Goal: Transaction & Acquisition: Purchase product/service

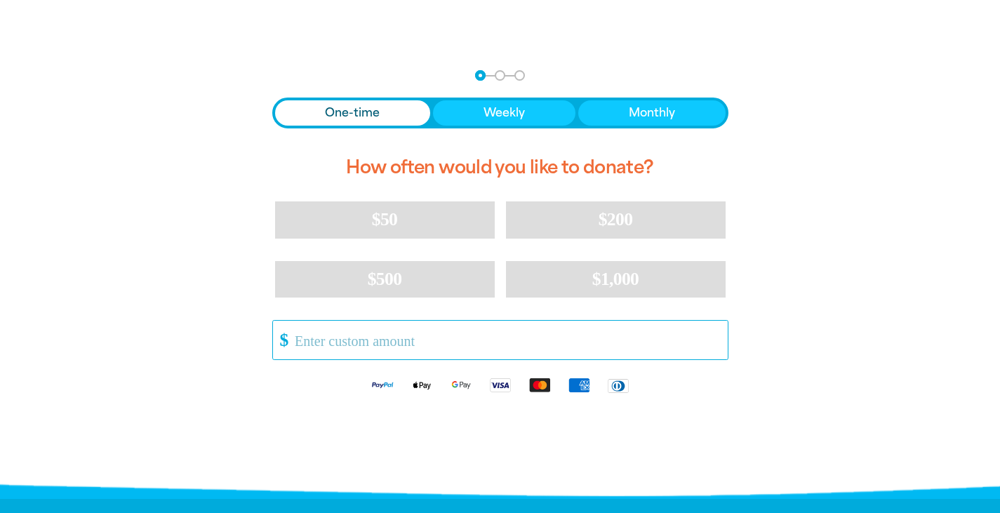
click at [440, 340] on input "Other Amount" at bounding box center [506, 340] width 442 height 39
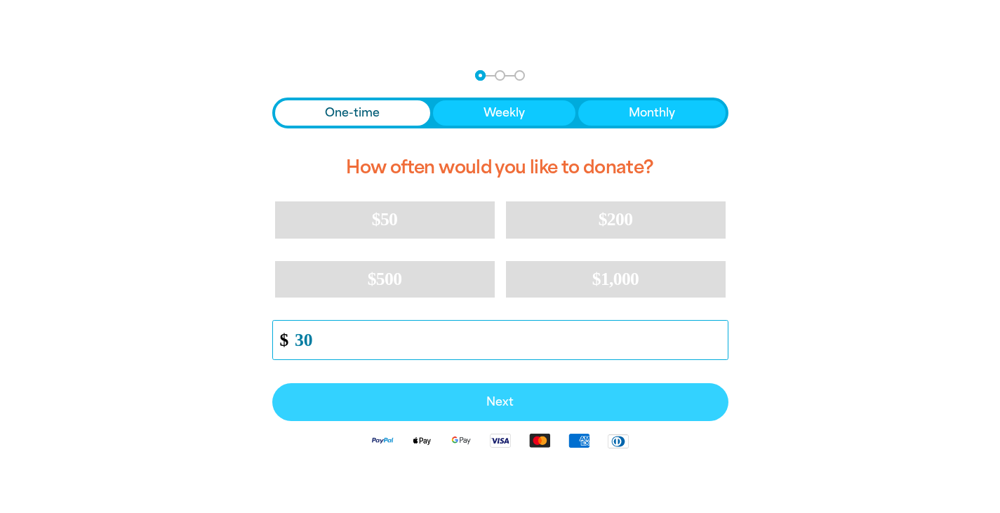
type input "30"
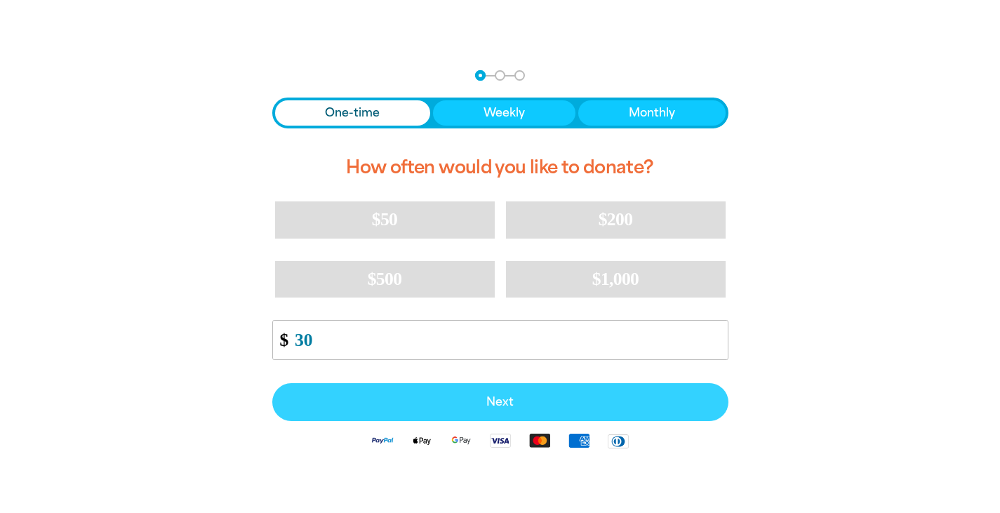
click at [464, 410] on button "Next" at bounding box center [500, 402] width 456 height 38
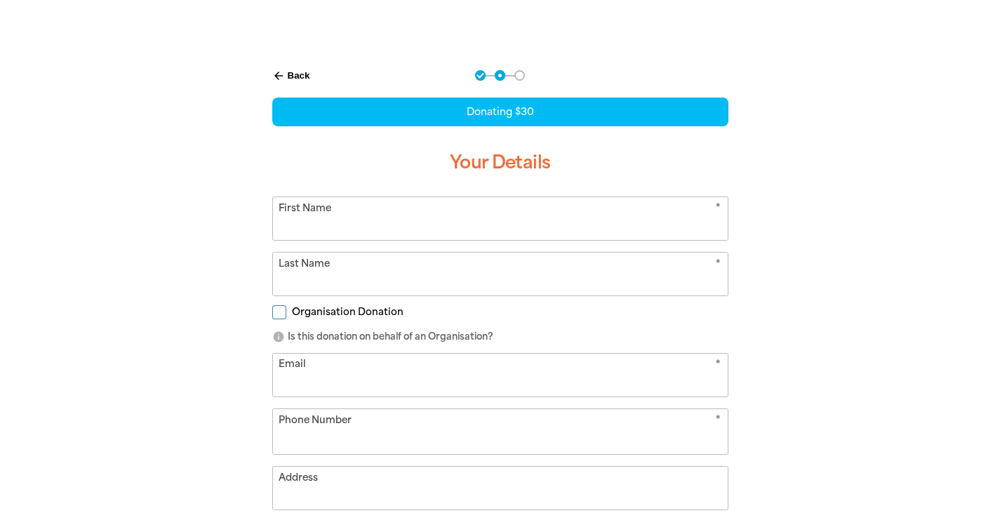
select select "AU"
click at [455, 235] on input "First Name" at bounding box center [500, 218] width 455 height 43
type input "Thea"
type input "[EMAIL_ADDRESS][DOMAIN_NAME]"
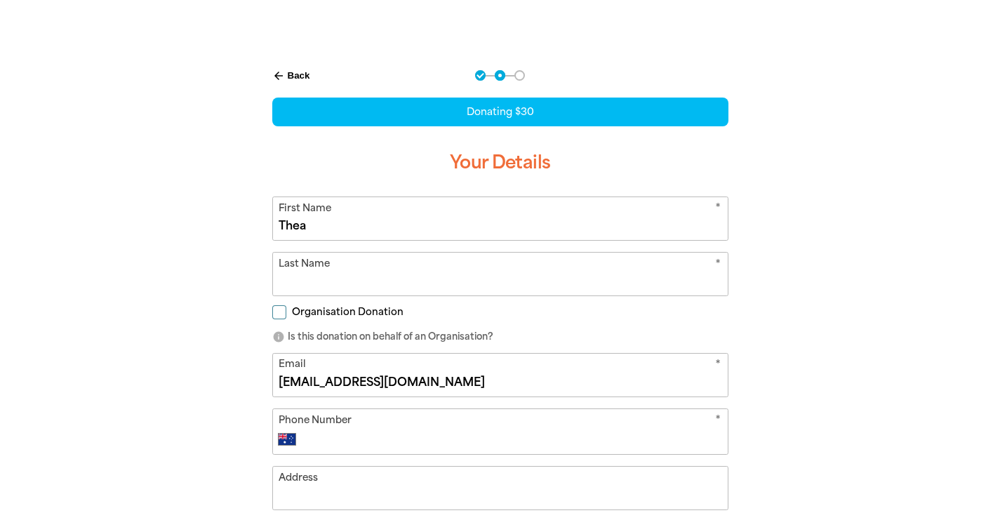
type input "0431 658 903"
type input "31 Waterside [PERSON_NAME]"
click at [415, 272] on input "Last Name" at bounding box center [500, 274] width 455 height 43
type input "[PERSON_NAME]"
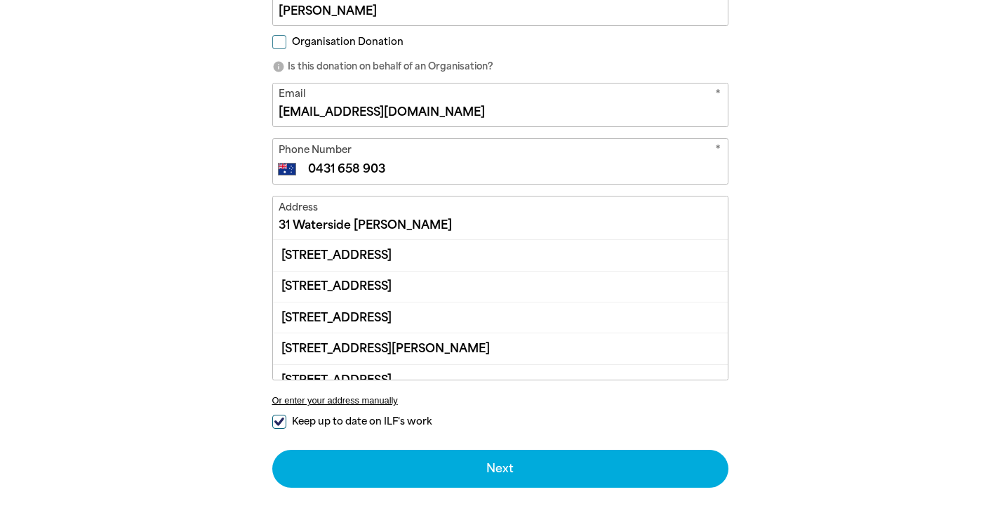
scroll to position [523, 0]
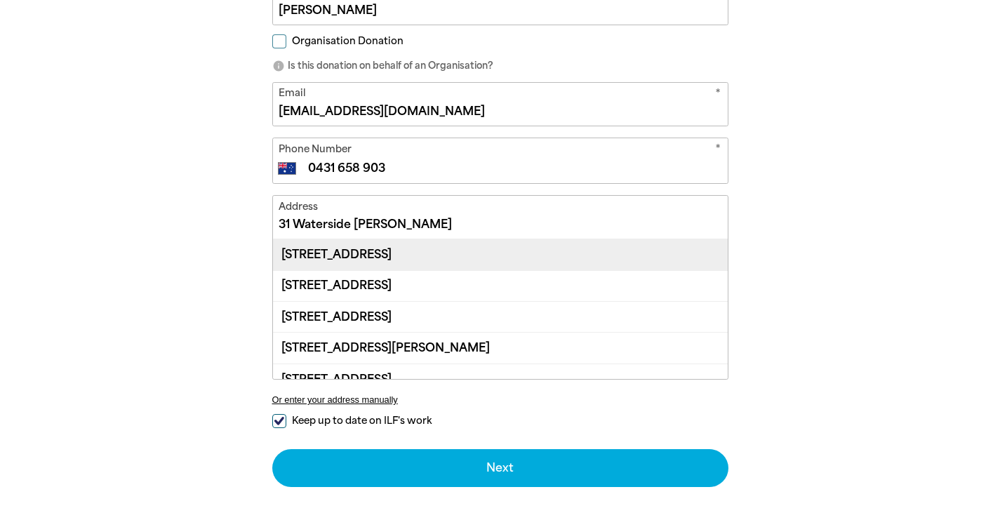
click at [453, 262] on div "[STREET_ADDRESS]" at bounding box center [500, 254] width 455 height 30
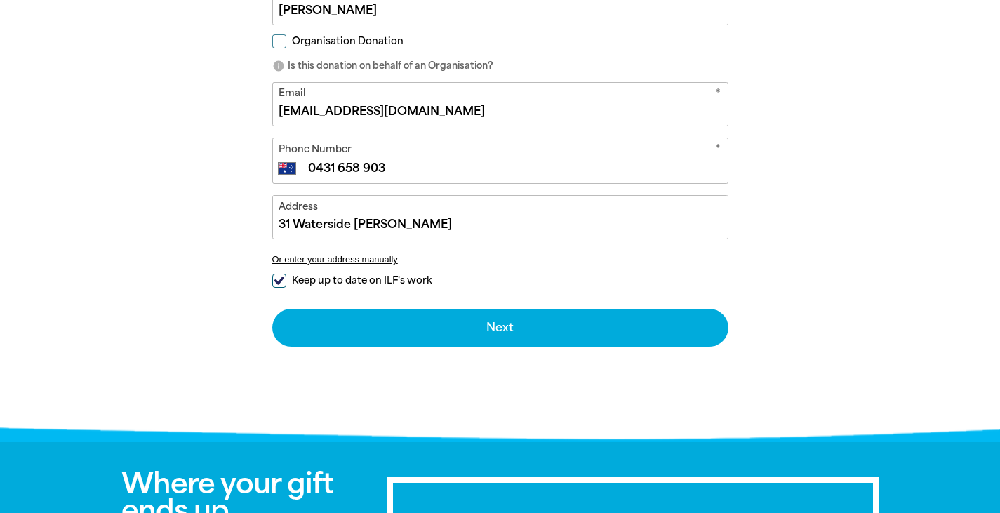
type input "[STREET_ADDRESS]"
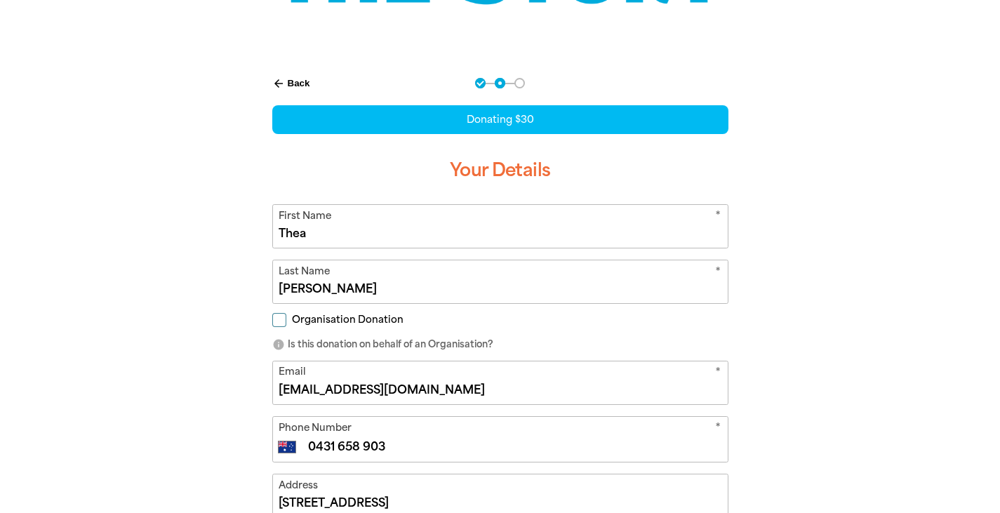
click at [356, 229] on input "Thea" at bounding box center [500, 226] width 455 height 43
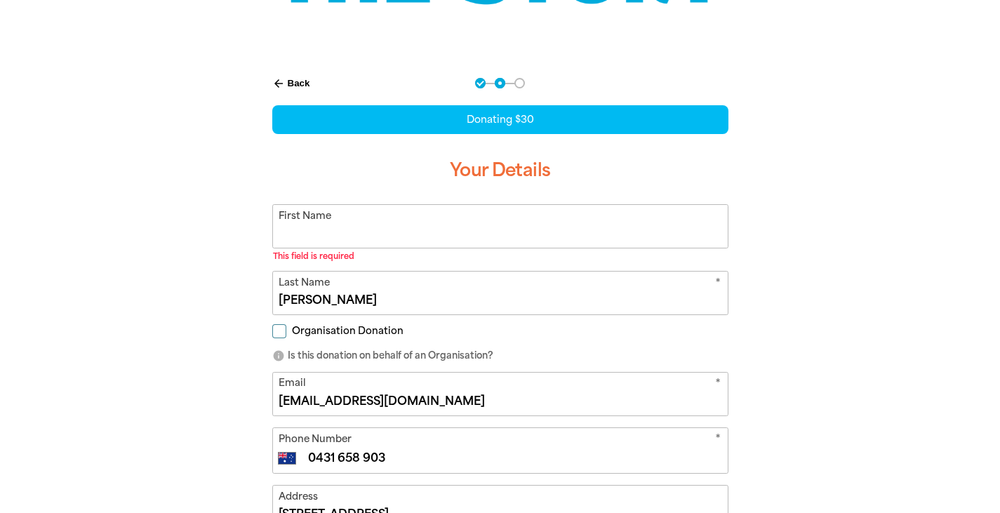
click at [356, 229] on input "First Name" at bounding box center [500, 226] width 455 height 43
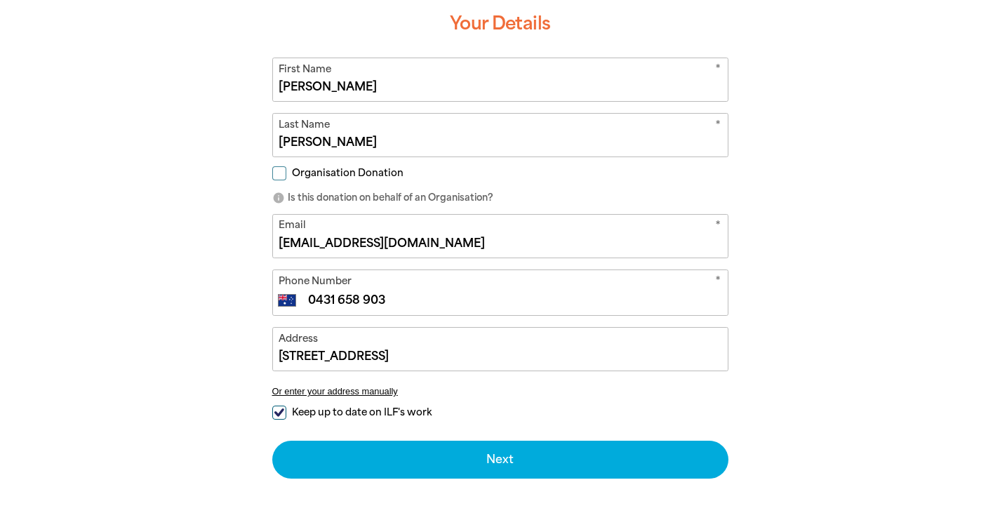
scroll to position [410, 0]
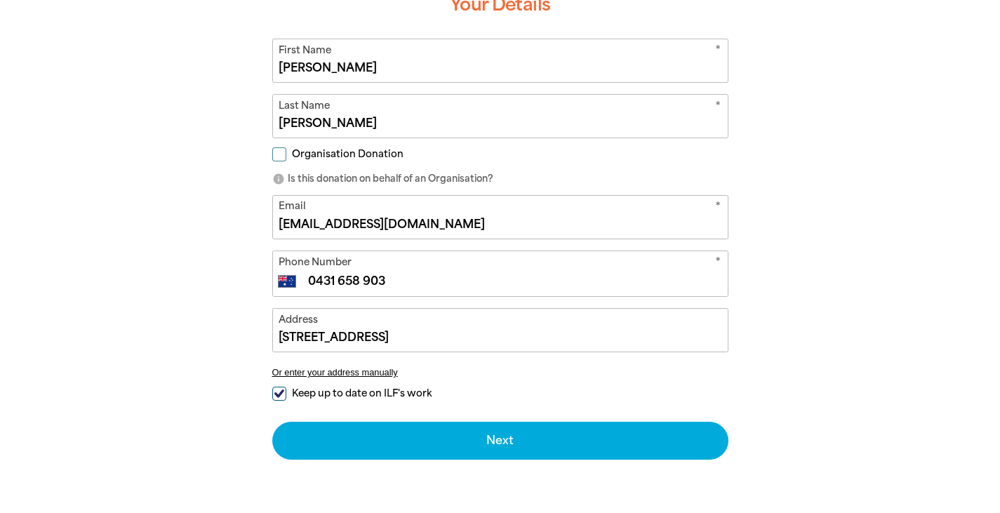
type input "[PERSON_NAME]"
click at [388, 394] on span "Keep up to date on ILF's work" at bounding box center [362, 393] width 140 height 13
click at [286, 394] on input "Keep up to date on ILF's work" at bounding box center [279, 394] width 14 height 14
checkbox input "false"
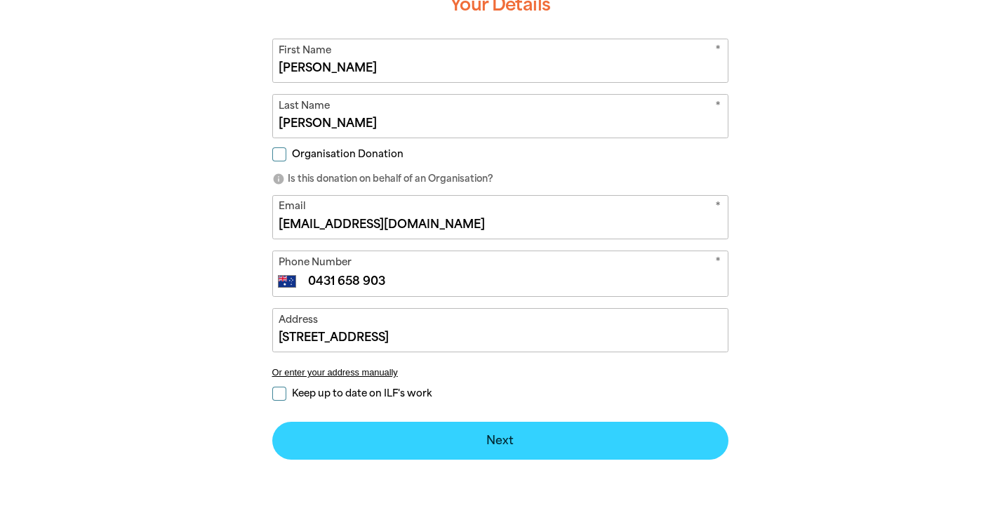
click at [403, 457] on button "Next chevron_right" at bounding box center [500, 441] width 456 height 38
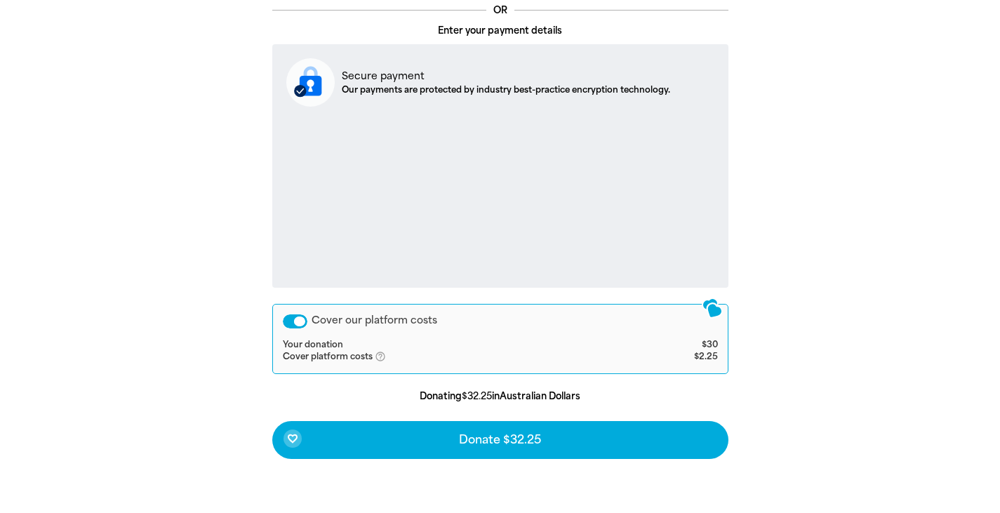
scroll to position [511, 0]
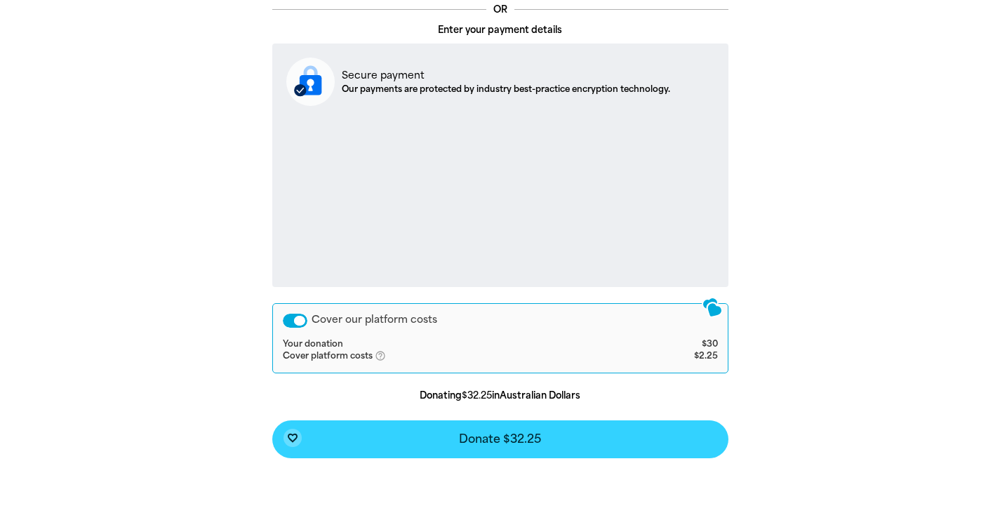
click at [436, 437] on button "favorite_border Donate $32.25" at bounding box center [500, 439] width 456 height 38
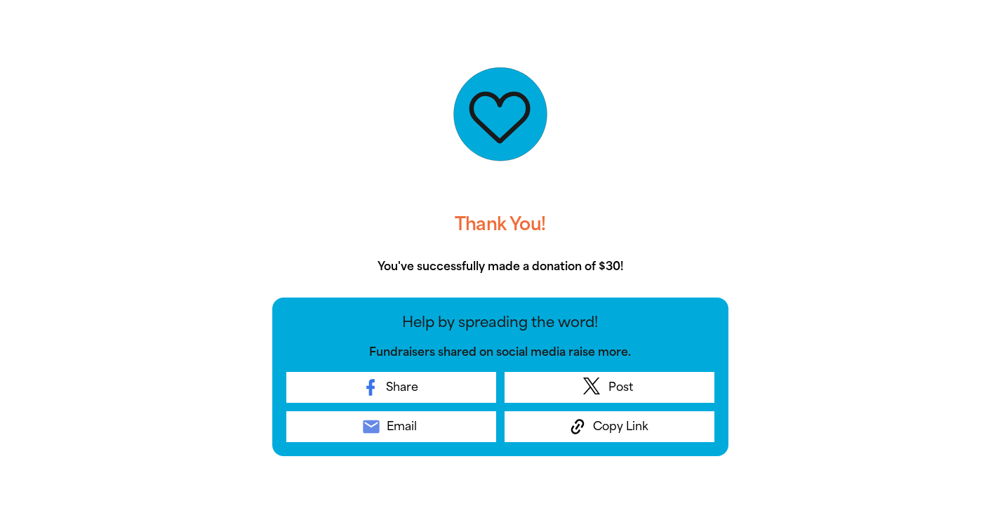
scroll to position [301, 0]
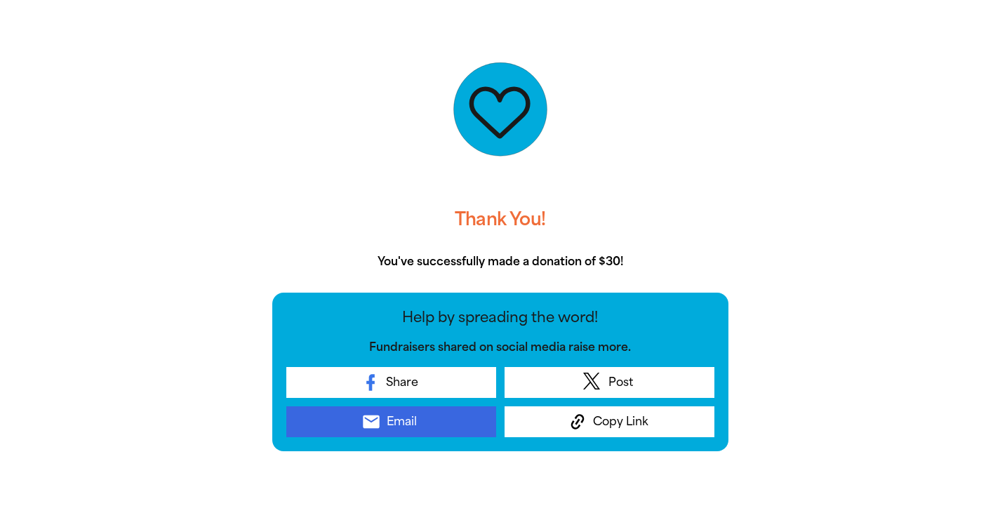
click at [457, 424] on link "email Email" at bounding box center [391, 421] width 210 height 31
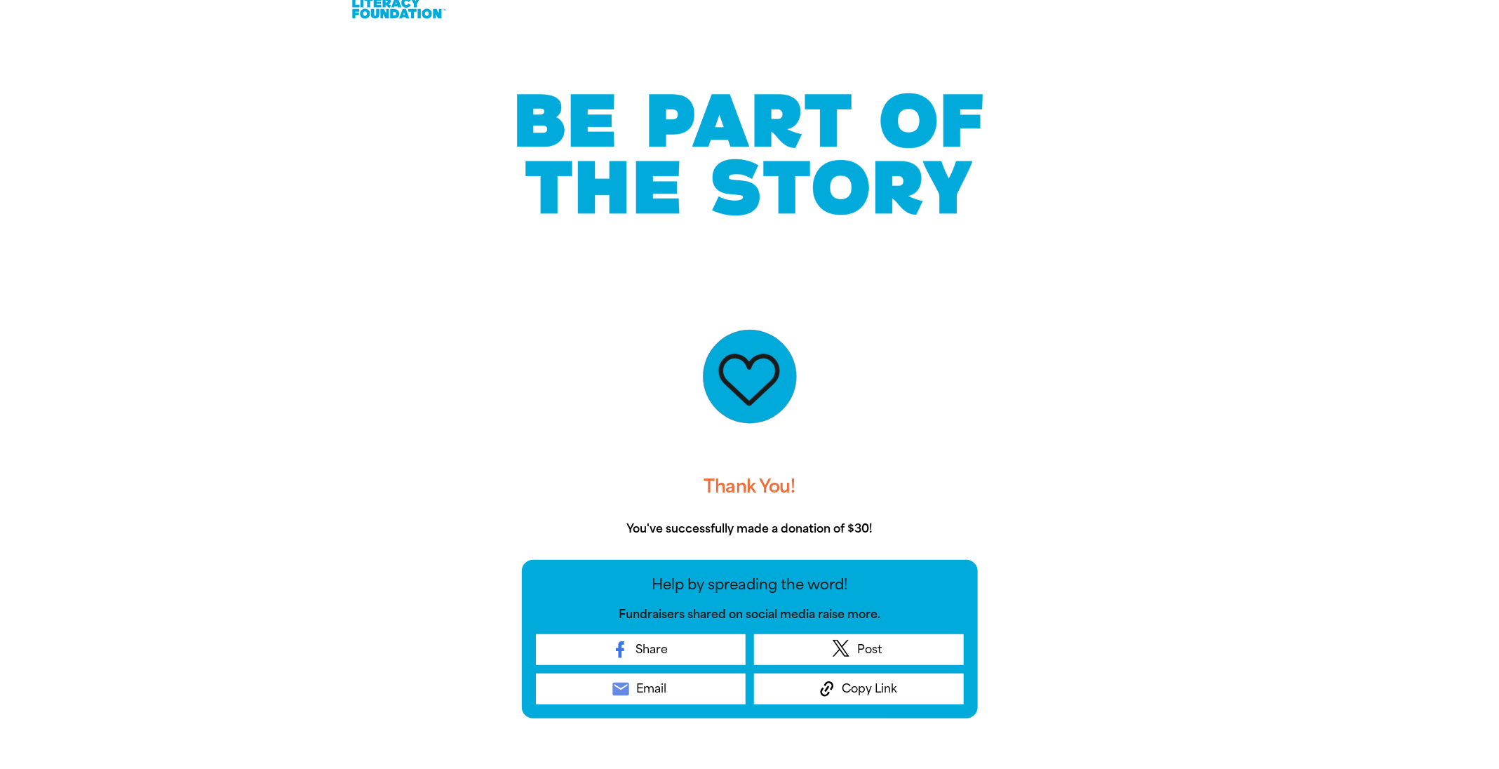
scroll to position [0, 0]
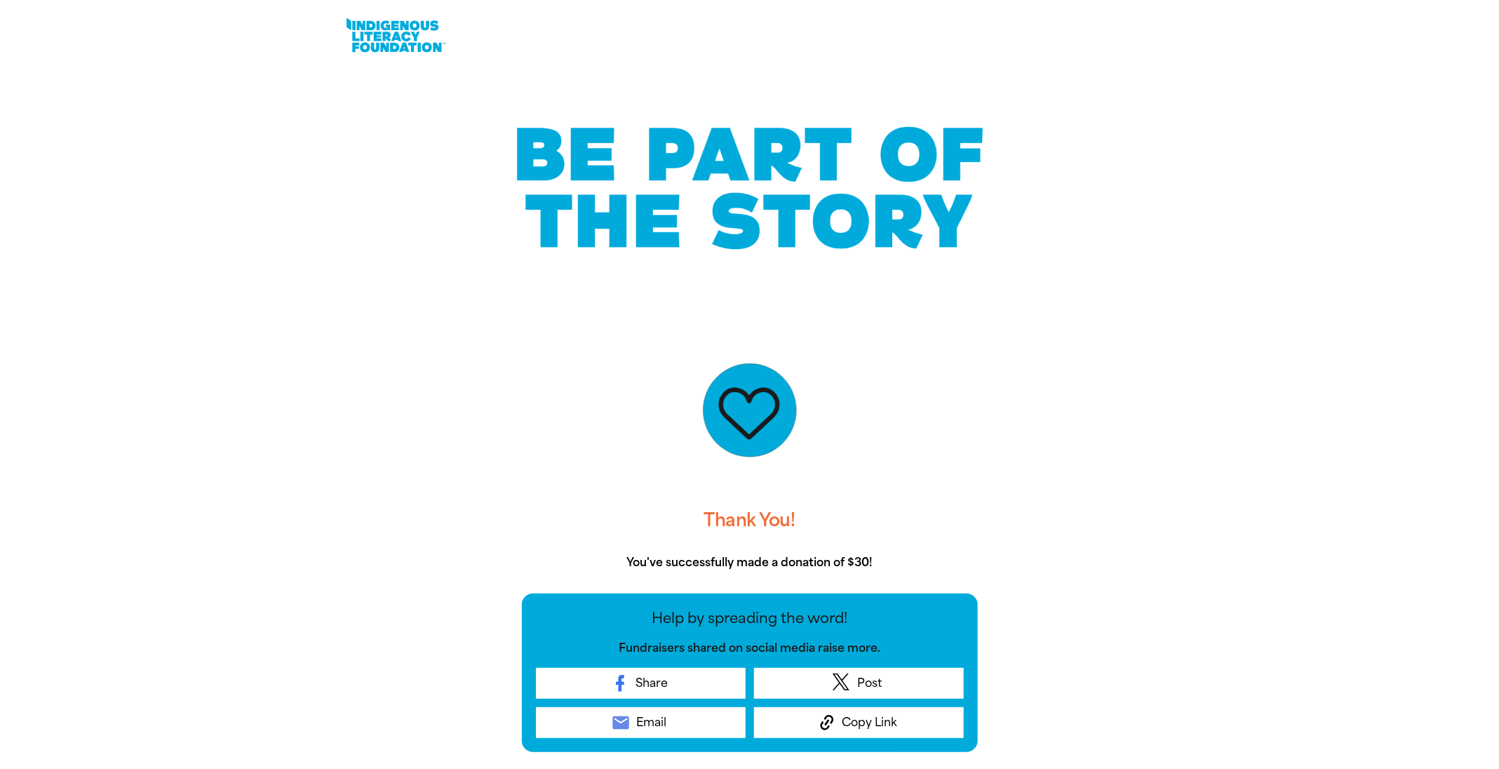
drag, startPoint x: 525, startPoint y: 10, endPoint x: 1075, endPoint y: 238, distance: 595.4
click at [999, 238] on div at bounding box center [750, 188] width 758 height 179
click at [999, 512] on div "Thank You! You've successfully made a donation of $30! Help by spreading the wo…" at bounding box center [750, 572] width 842 height 535
click at [999, 333] on div at bounding box center [749, 572] width 1499 height 535
click at [667, 512] on span "Share" at bounding box center [652, 683] width 32 height 17
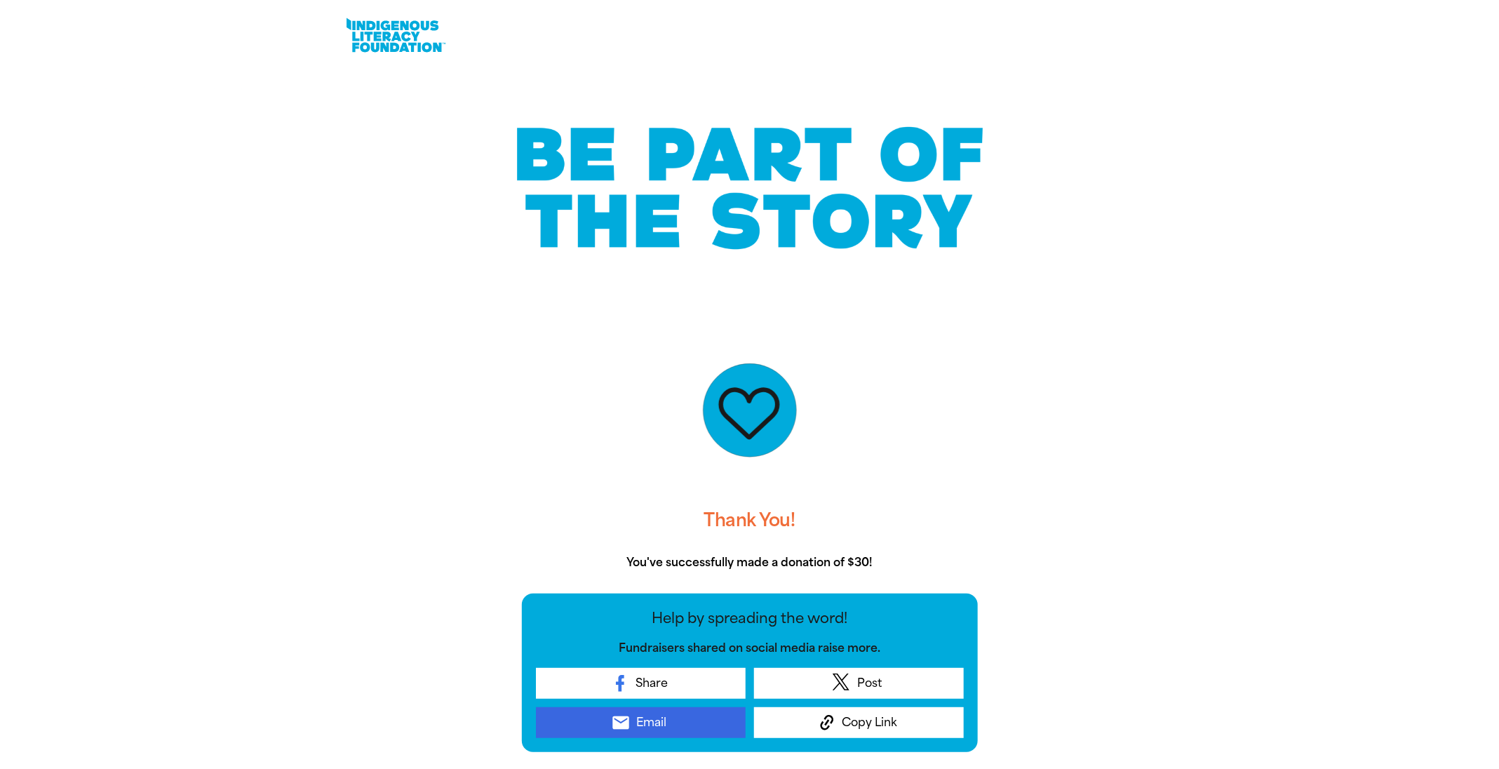
click at [659, 512] on span "Email" at bounding box center [651, 722] width 30 height 17
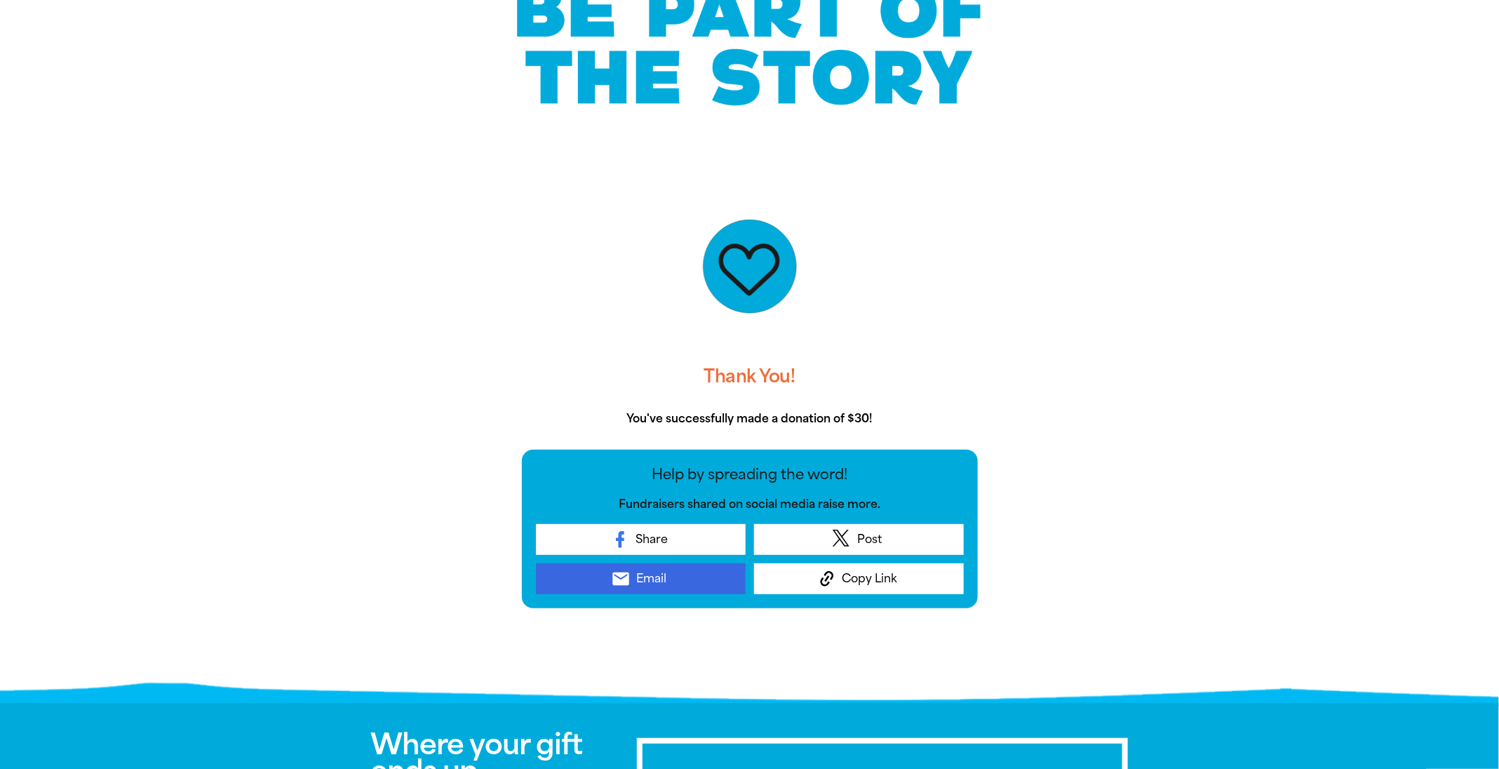
scroll to position [145, 0]
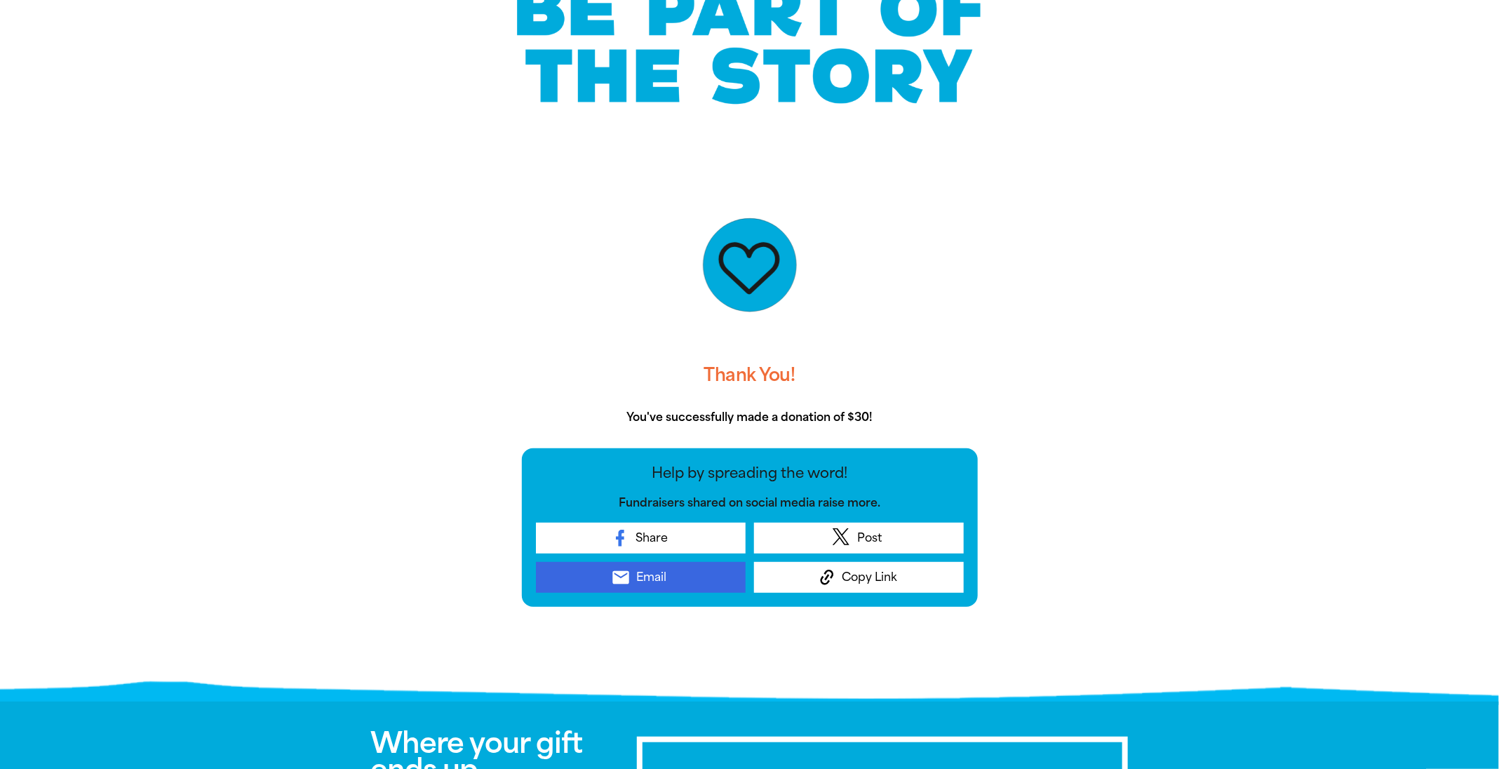
click at [644, 512] on span "Email" at bounding box center [651, 577] width 30 height 17
click at [999, 482] on div "Thank You! You've successfully made a donation of $30! Help by spreading the wo…" at bounding box center [750, 427] width 842 height 535
